Goal: Task Accomplishment & Management: Manage account settings

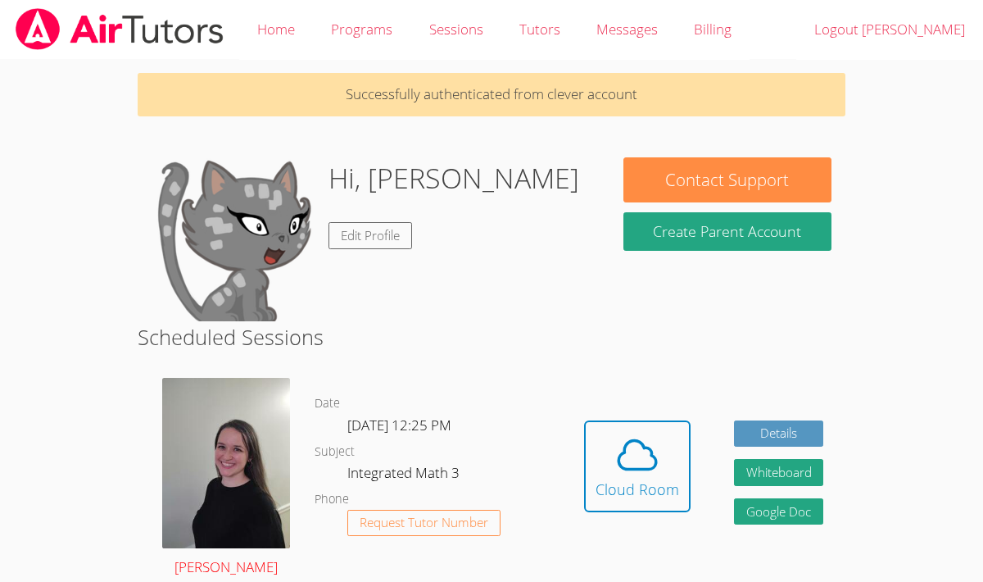
click at [288, 398] on img at bounding box center [226, 463] width 128 height 170
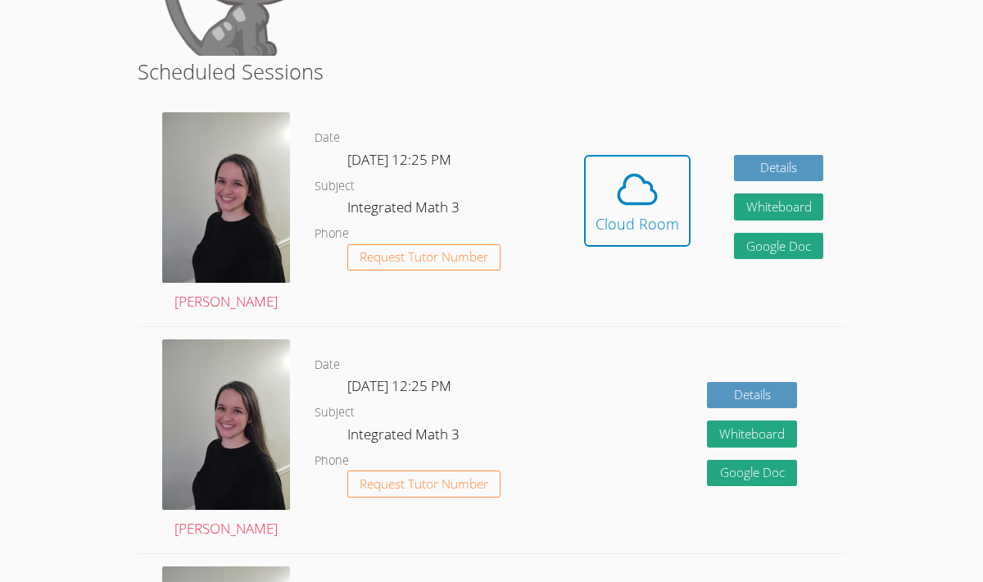
scroll to position [265, 0]
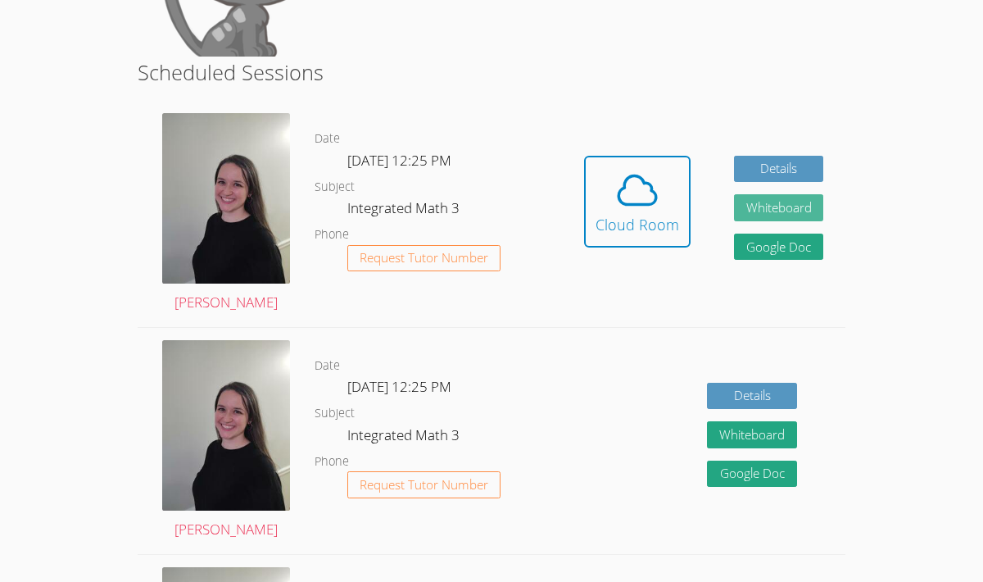
click at [777, 201] on button "Whiteboard" at bounding box center [779, 207] width 90 height 27
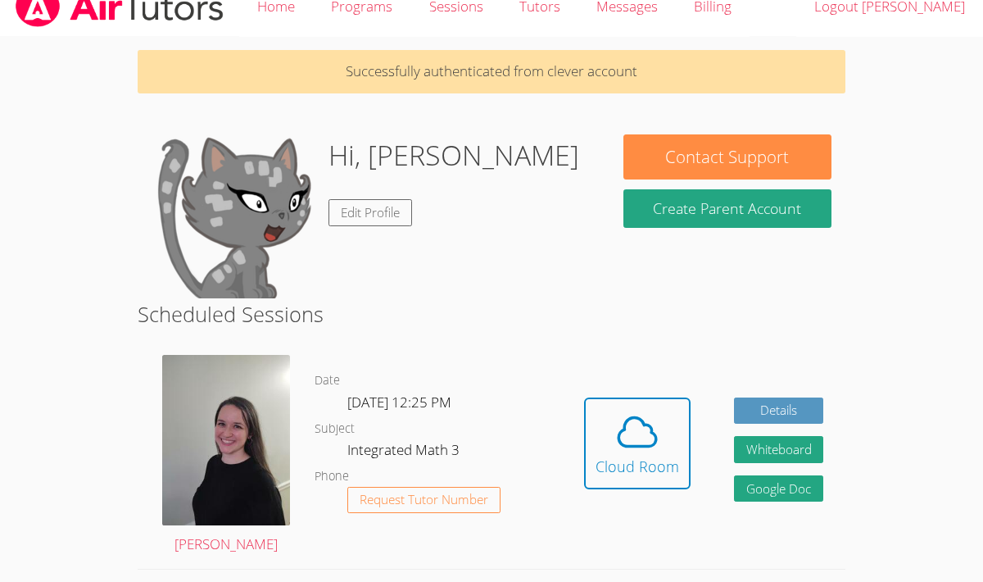
scroll to position [0, 0]
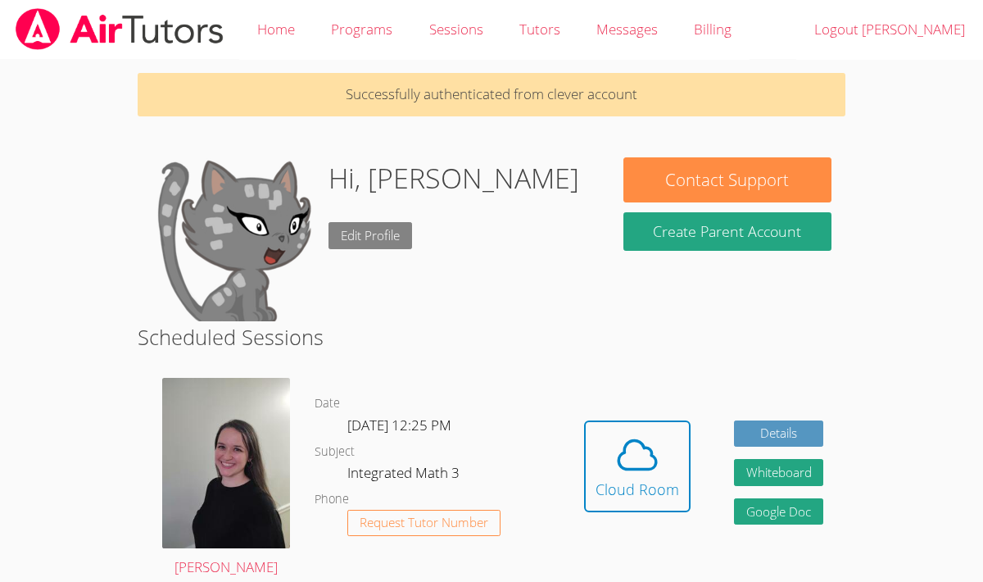
click at [387, 225] on link "Edit Profile" at bounding box center [370, 235] width 84 height 27
click at [258, 256] on img at bounding box center [234, 239] width 164 height 164
click at [258, 255] on img at bounding box center [234, 239] width 164 height 164
click at [377, 232] on link "Edit Profile" at bounding box center [370, 235] width 84 height 27
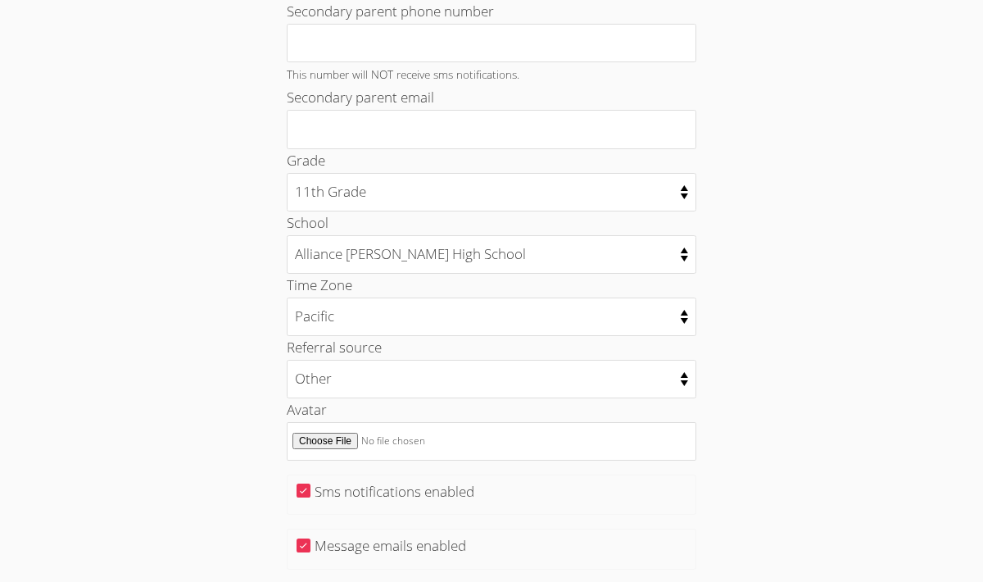
scroll to position [600, 0]
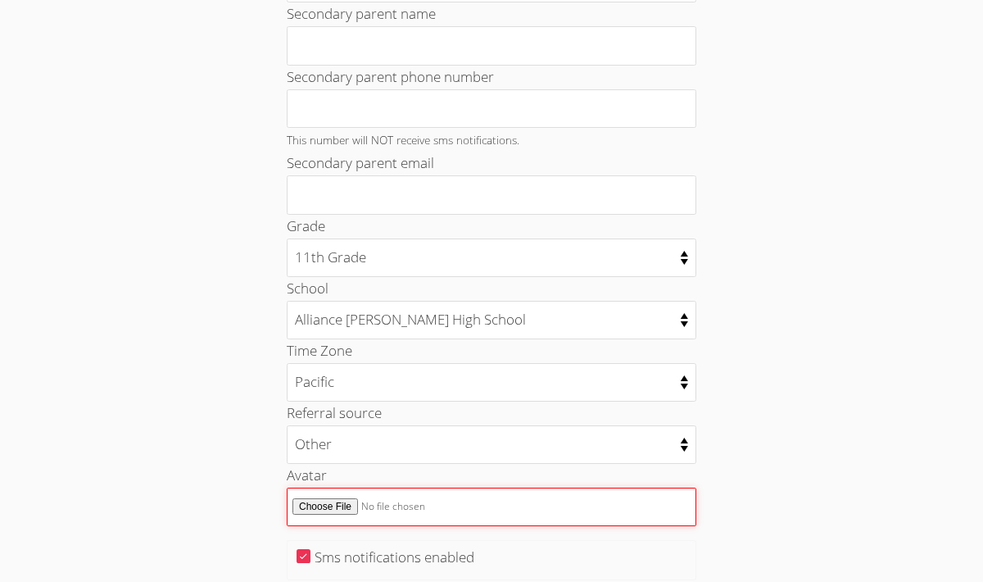
click at [336, 502] on input "Avatar" at bounding box center [492, 506] width 410 height 38
type input "C:\fakepath\me.jpg"
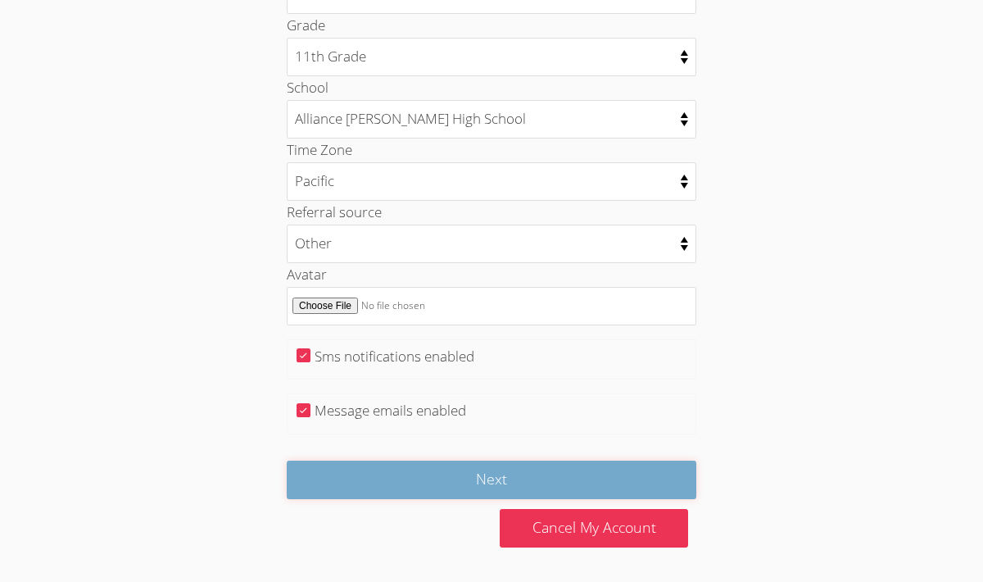
click at [492, 483] on input "Next" at bounding box center [492, 479] width 410 height 38
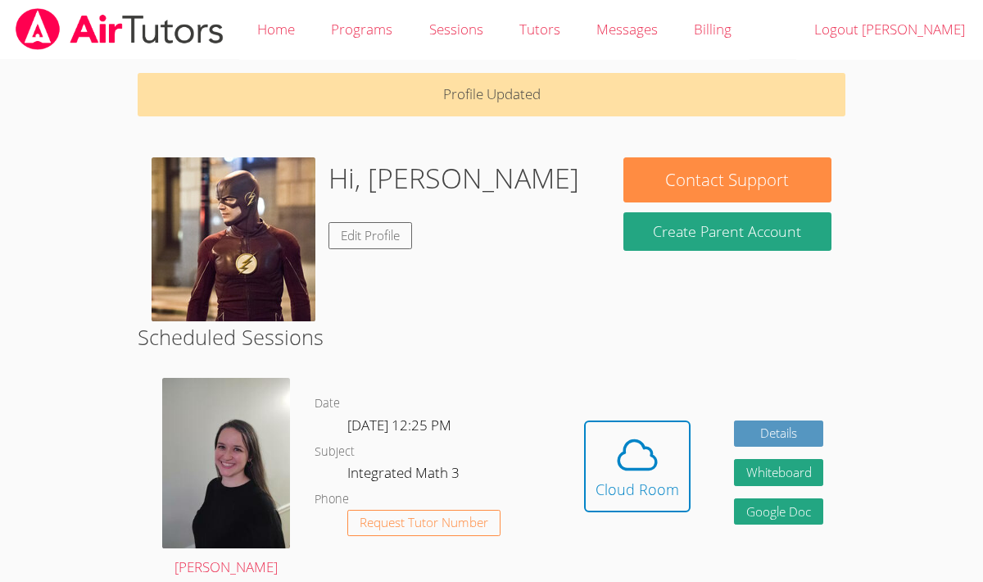
click at [292, 283] on img at bounding box center [234, 239] width 164 height 164
click at [384, 232] on link "Edit Profile" at bounding box center [370, 235] width 84 height 27
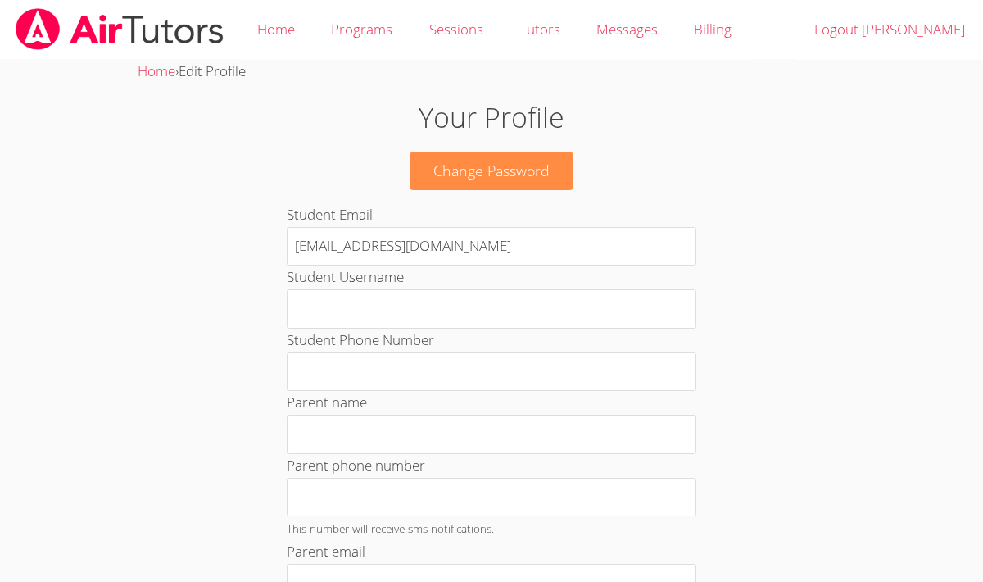
click at [128, 13] on img at bounding box center [119, 29] width 211 height 42
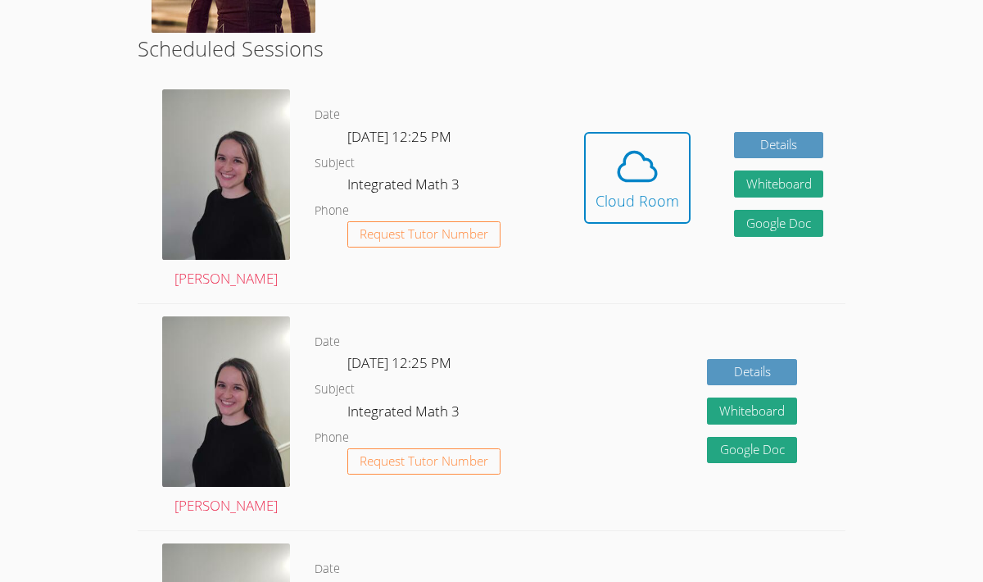
scroll to position [230, 0]
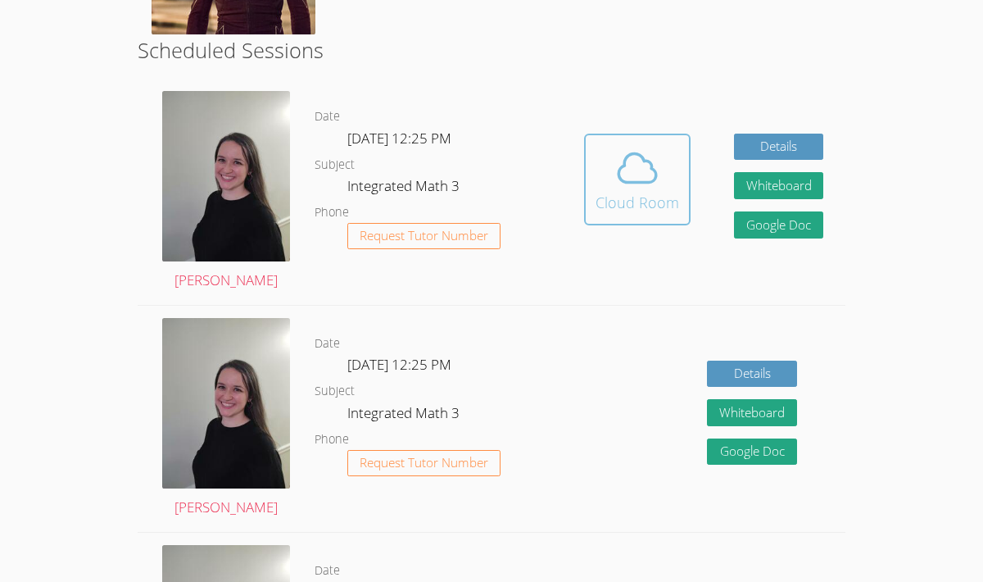
click at [636, 169] on icon at bounding box center [637, 168] width 46 height 46
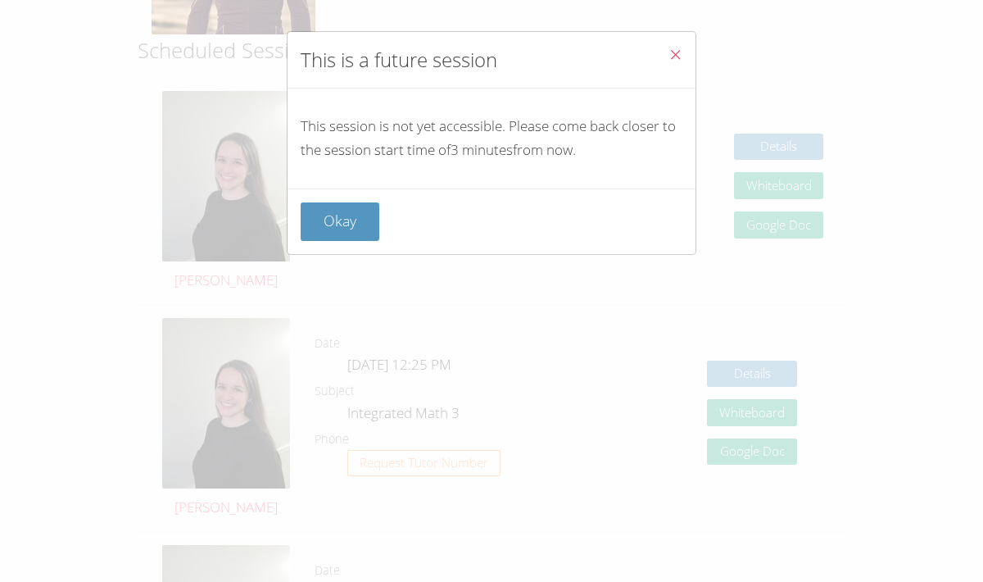
click at [670, 62] on span "Close" at bounding box center [675, 56] width 14 height 19
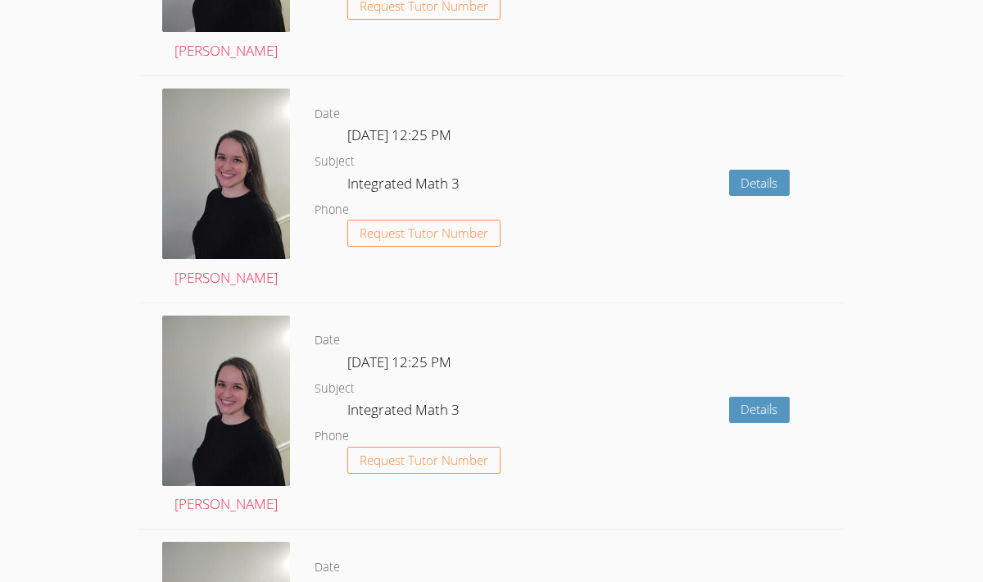
scroll to position [2279, 0]
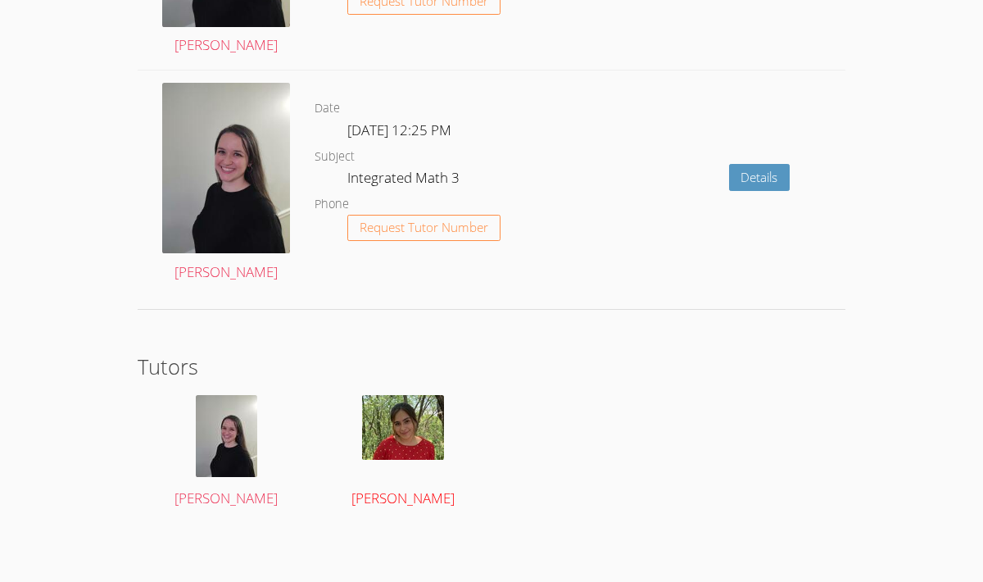
click at [411, 445] on img at bounding box center [403, 427] width 82 height 65
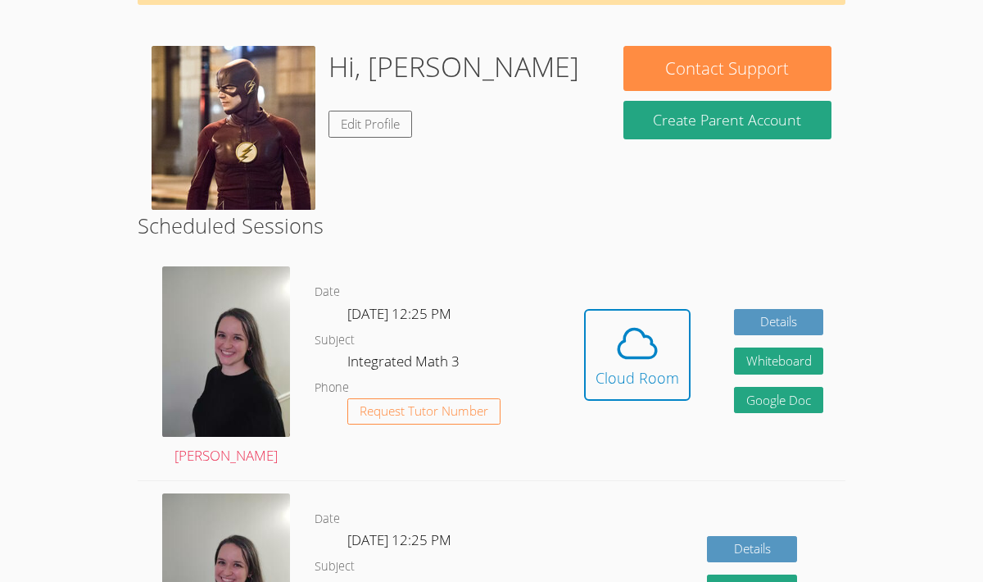
scroll to position [115, 0]
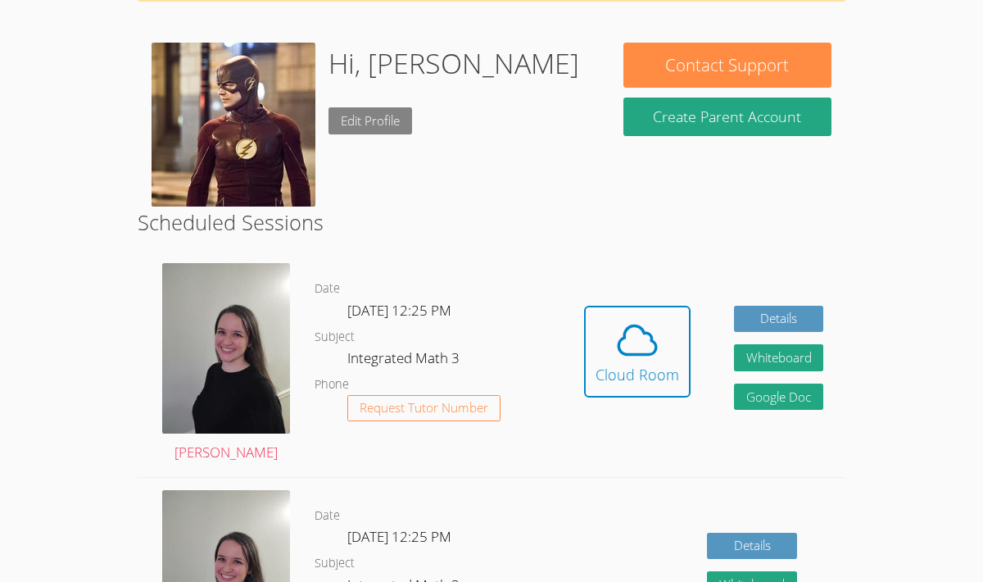
click at [389, 122] on link "Edit Profile" at bounding box center [370, 120] width 84 height 27
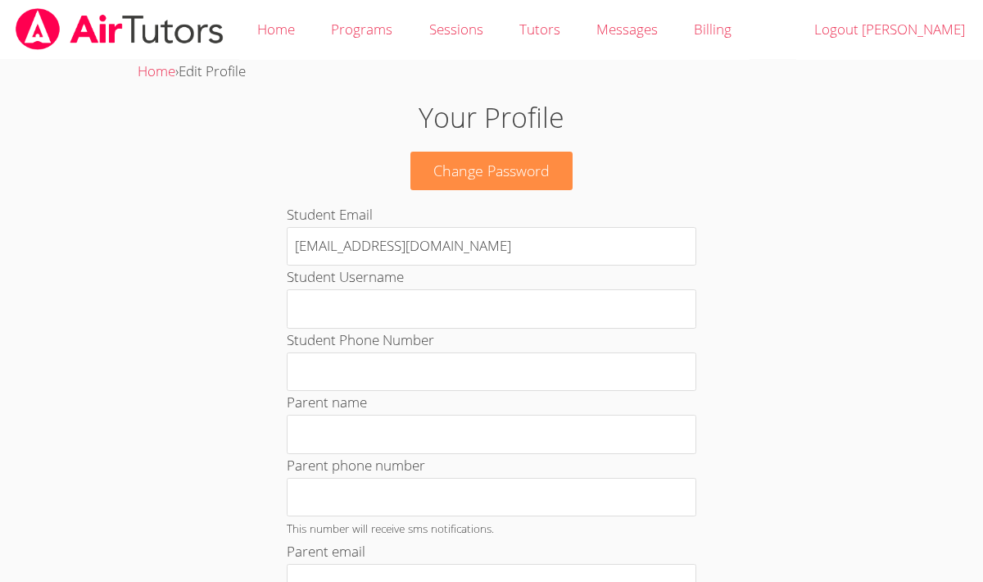
click at [25, 26] on img at bounding box center [119, 29] width 211 height 42
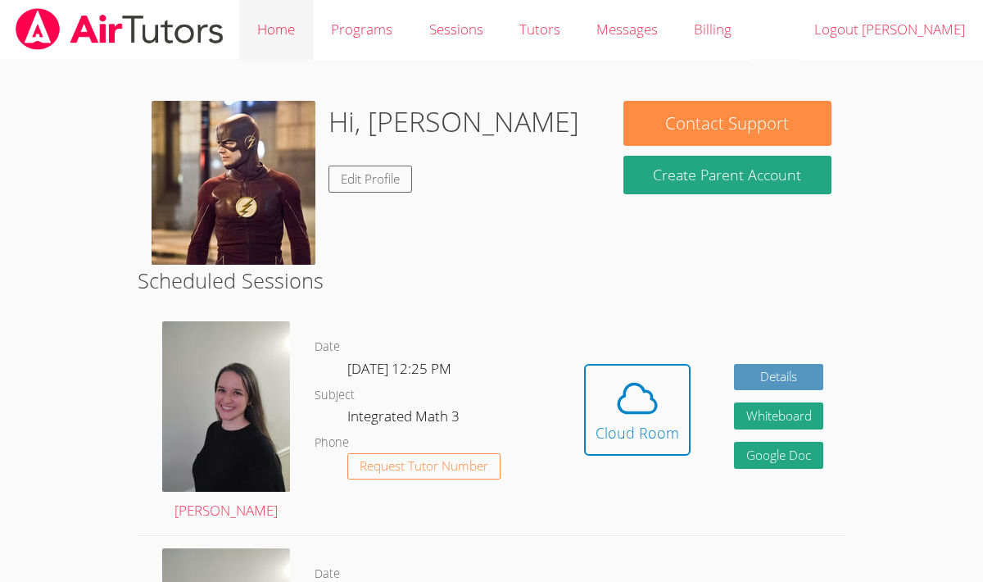
click at [251, 27] on link "Home" at bounding box center [276, 30] width 74 height 60
click at [355, 30] on link "Programs" at bounding box center [361, 30] width 97 height 60
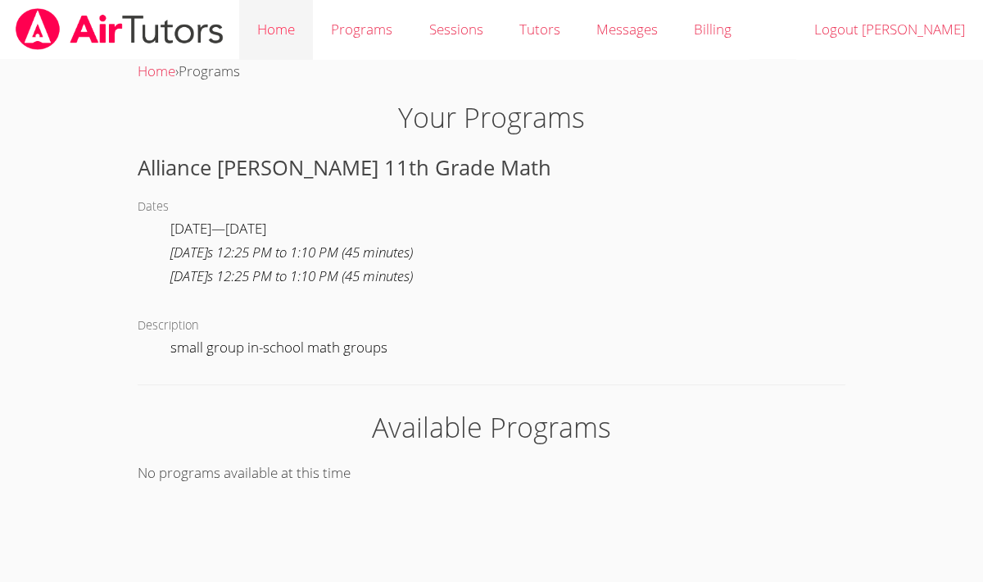
click at [278, 43] on link "Home" at bounding box center [276, 30] width 74 height 60
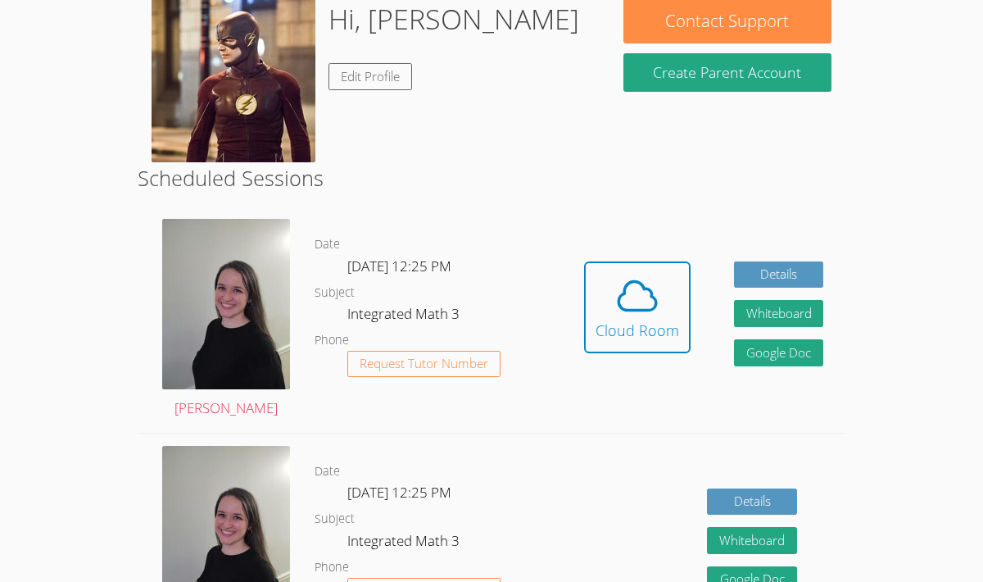
scroll to position [103, 0]
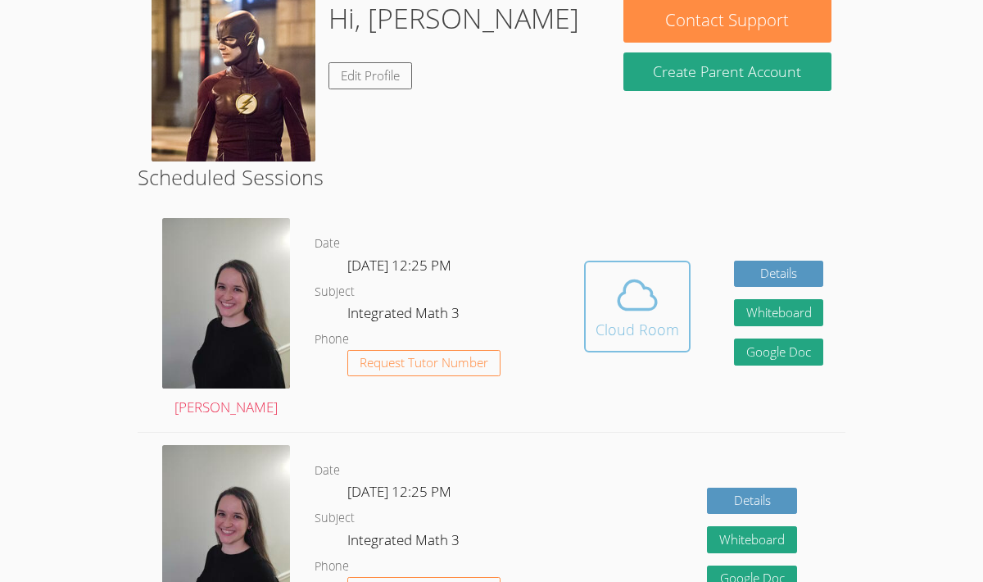
click at [631, 296] on icon at bounding box center [637, 295] width 46 height 46
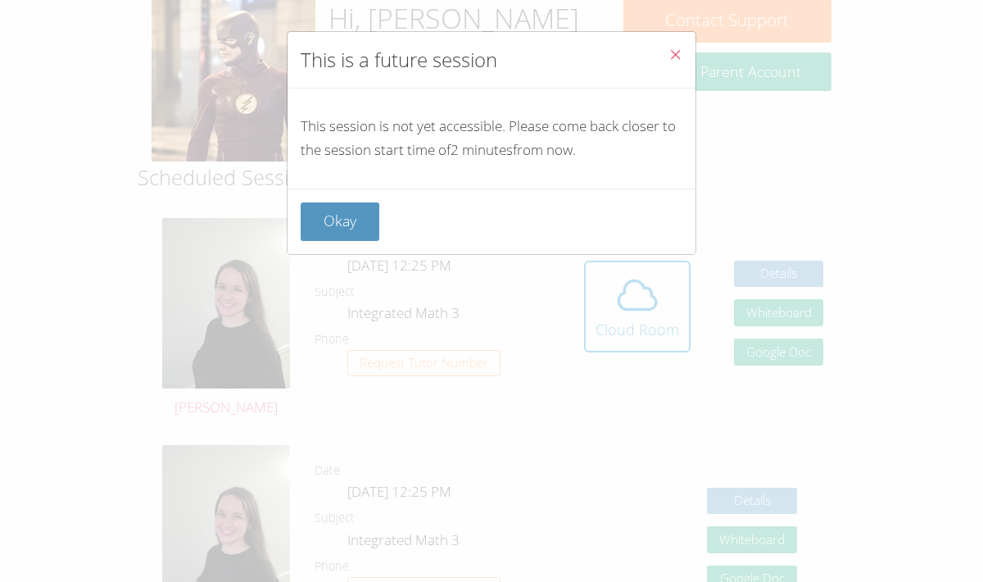
click at [671, 48] on icon "Close" at bounding box center [675, 55] width 14 height 14
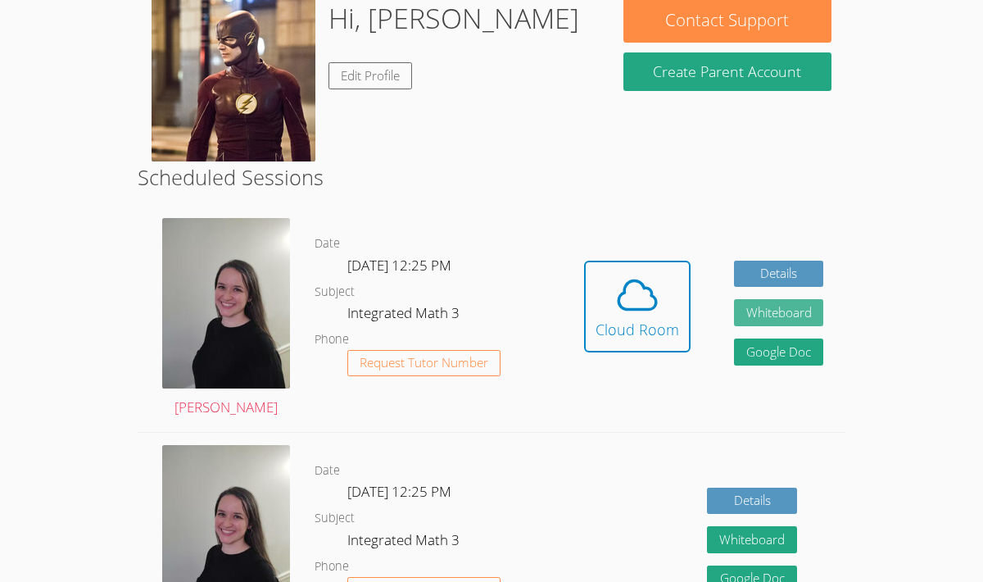
click at [747, 320] on button "Whiteboard" at bounding box center [779, 312] width 90 height 27
